Goal: Task Accomplishment & Management: Use online tool/utility

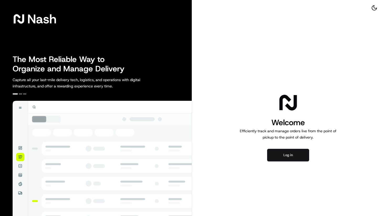
click at [289, 161] on button "Log in" at bounding box center [288, 155] width 42 height 13
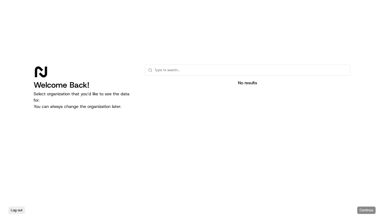
click at [212, 69] on input "text" at bounding box center [251, 70] width 193 height 11
click at [212, 70] on input "text" at bounding box center [251, 70] width 193 height 11
click at [126, 39] on div "Welcome Back! Select organization that you’d like to see the data for. You can …" at bounding box center [192, 102] width 384 height 205
